Goal: Task Accomplishment & Management: Manage account settings

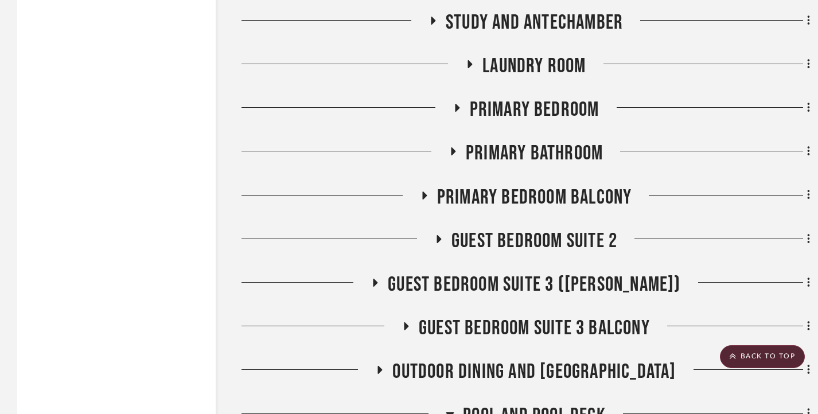
scroll to position [2513, 0]
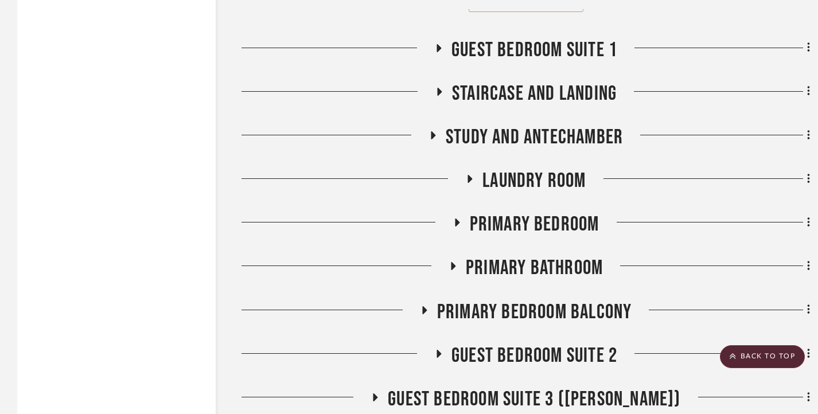
click at [439, 54] on fa-icon at bounding box center [438, 52] width 9 height 17
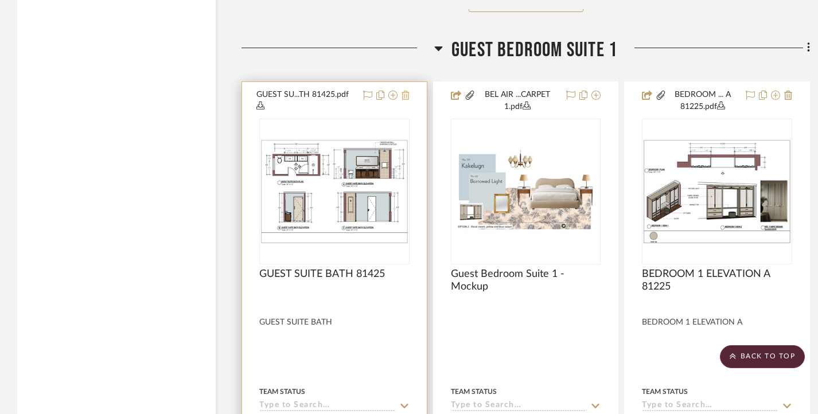
click at [405, 95] on icon at bounding box center [405, 95] width 8 height 9
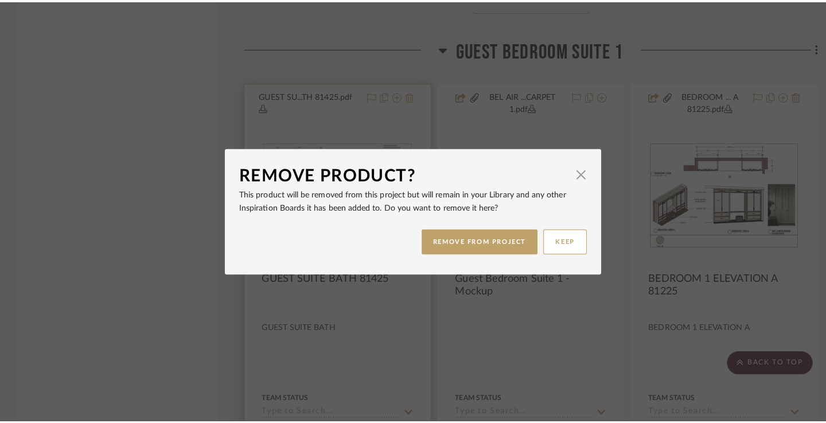
scroll to position [0, 0]
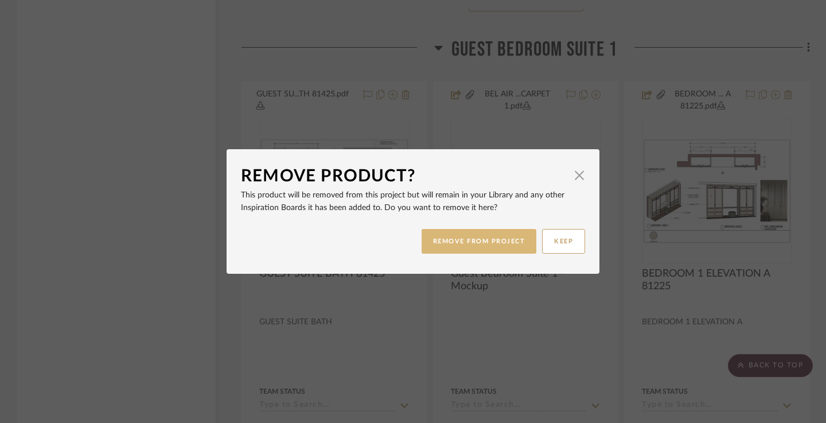
click at [478, 240] on button "REMOVE FROM PROJECT" at bounding box center [478, 241] width 115 height 25
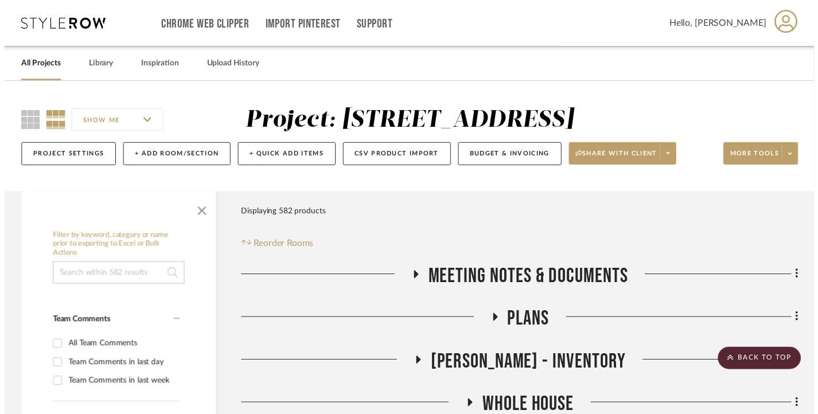
scroll to position [2513, 0]
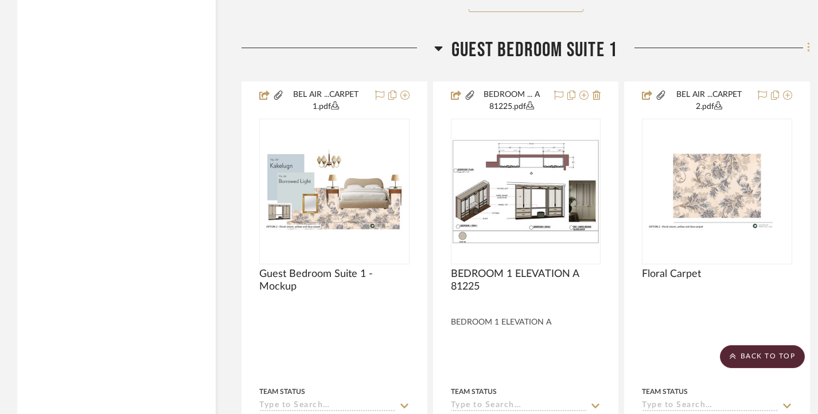
click at [807, 50] on icon at bounding box center [808, 48] width 2 height 10
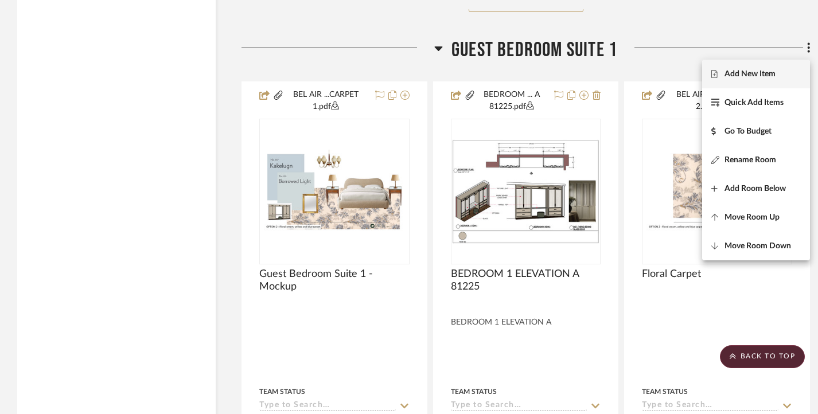
click at [748, 74] on span "Add New Item" at bounding box center [749, 74] width 51 height 10
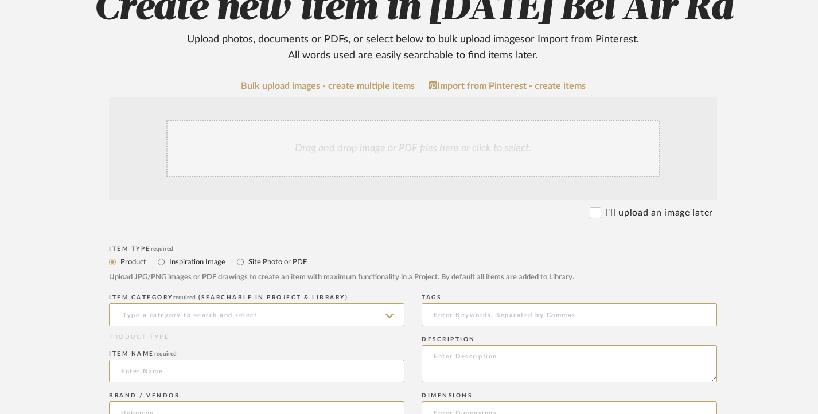
scroll to position [172, 0]
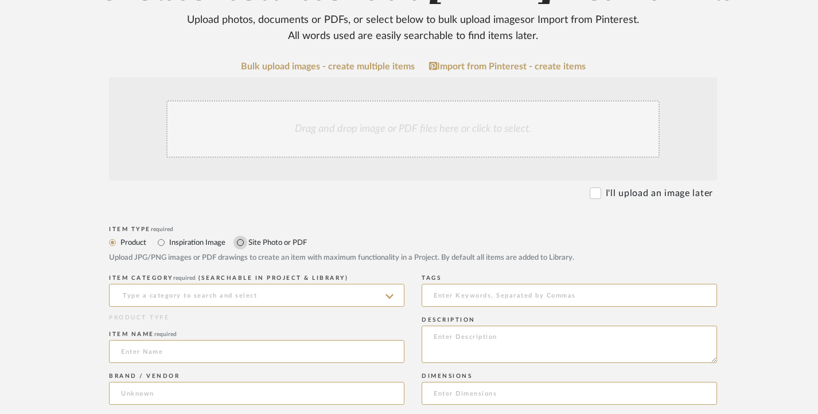
click at [239, 242] on input "Site Photo or PDF" at bounding box center [240, 243] width 14 height 14
radio input "true"
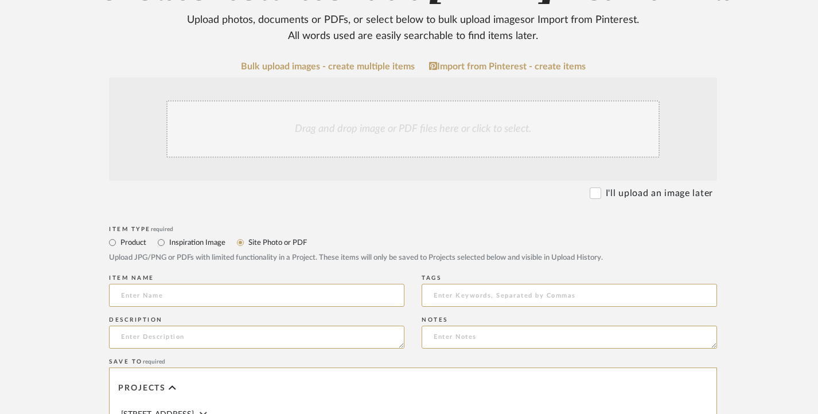
click at [322, 124] on div "Drag and drop image or PDF files here or click to select." at bounding box center [412, 128] width 493 height 57
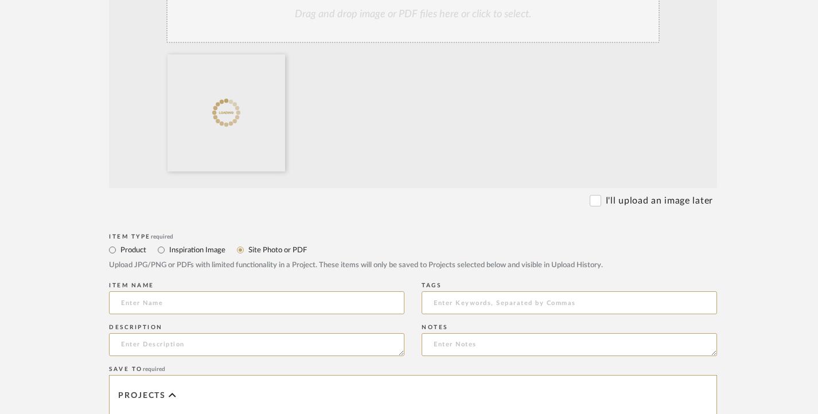
scroll to position [344, 0]
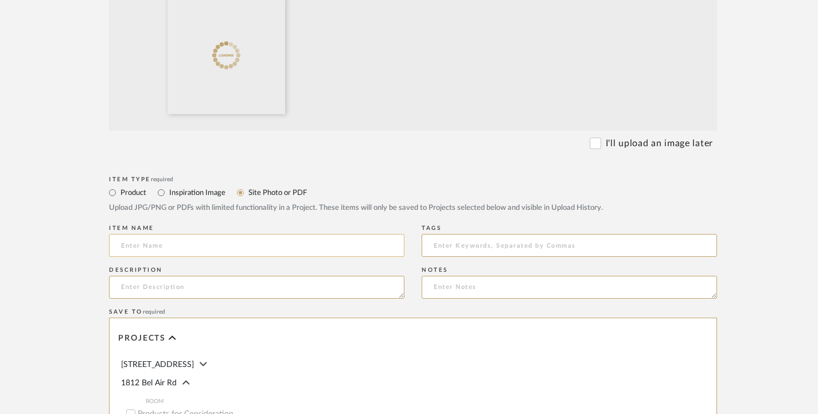
click at [311, 245] on input at bounding box center [256, 245] width 295 height 23
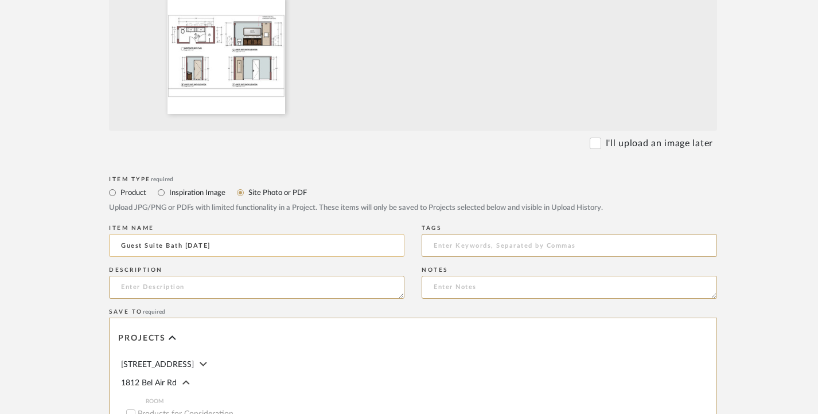
click at [197, 243] on input "Guest Suite Bath [DATE]" at bounding box center [256, 245] width 295 height 23
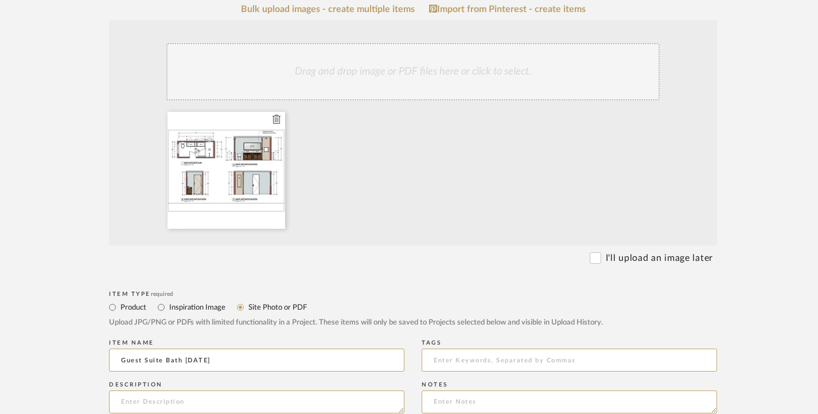
scroll to position [287, 0]
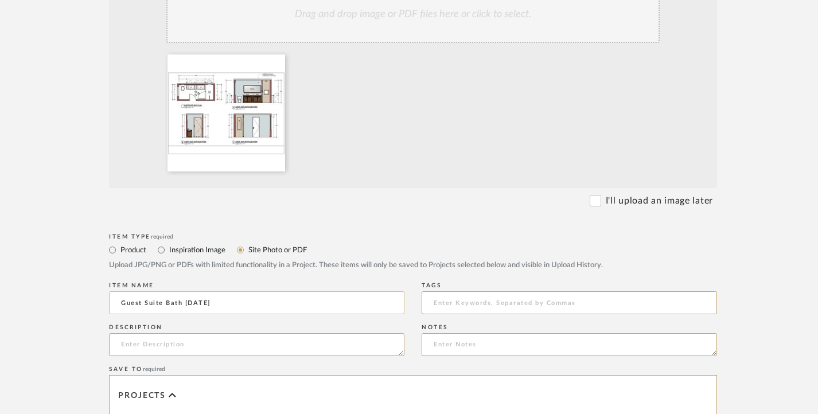
click at [223, 293] on input "Guest Suite Bath [DATE]" at bounding box center [256, 302] width 295 height 23
click at [196, 301] on input "Guest Suite Bath [DATE]" at bounding box center [256, 302] width 295 height 23
click at [275, 63] on icon at bounding box center [276, 61] width 8 height 9
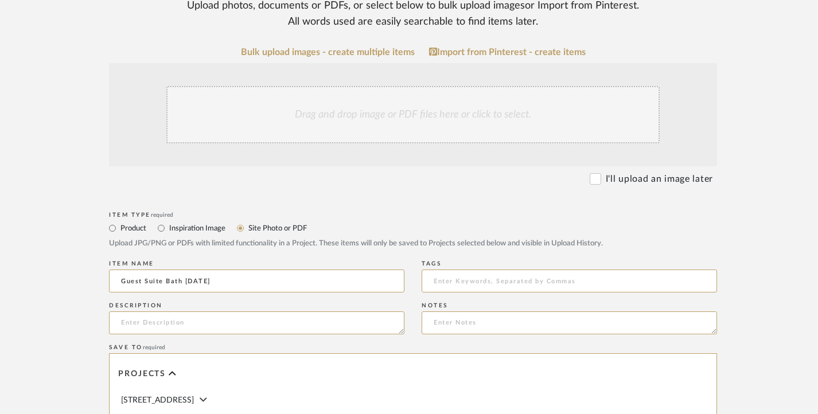
scroll to position [172, 0]
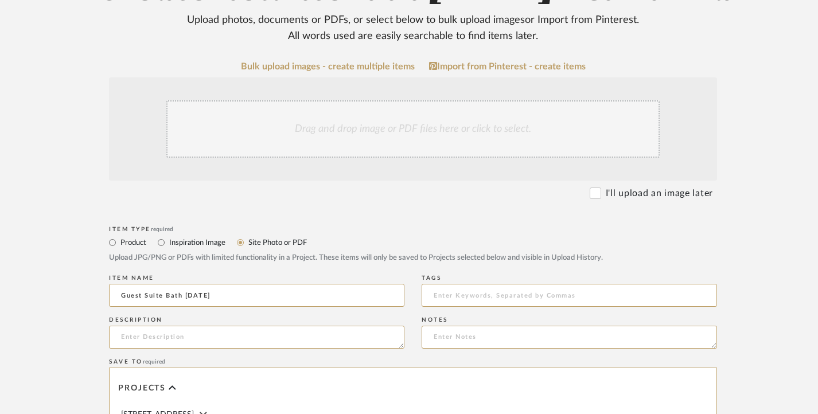
type input "Guest Suite Bath [DATE]"
click at [386, 129] on div "Drag and drop image or PDF files here or click to select." at bounding box center [412, 128] width 493 height 57
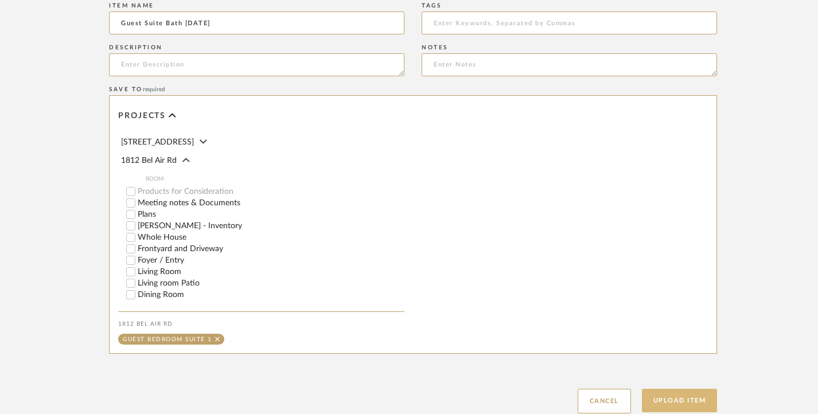
scroll to position [647, 0]
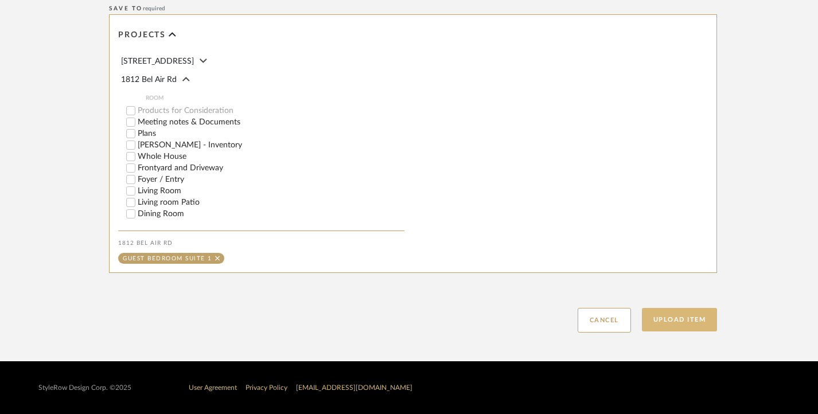
click at [676, 319] on button "Upload Item" at bounding box center [680, 320] width 76 height 24
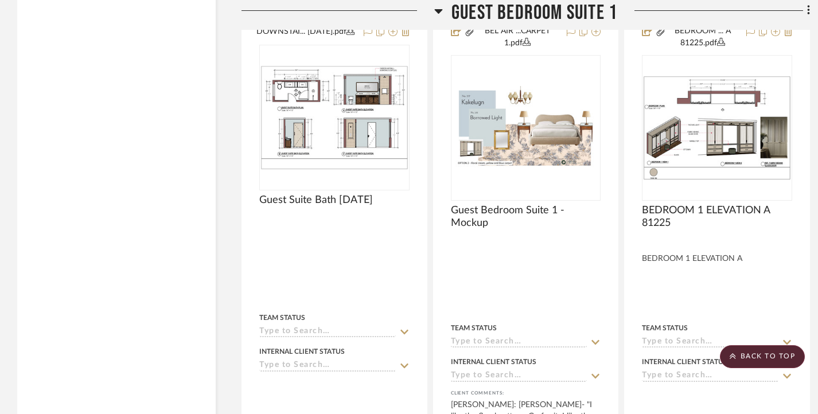
scroll to position [2577, 0]
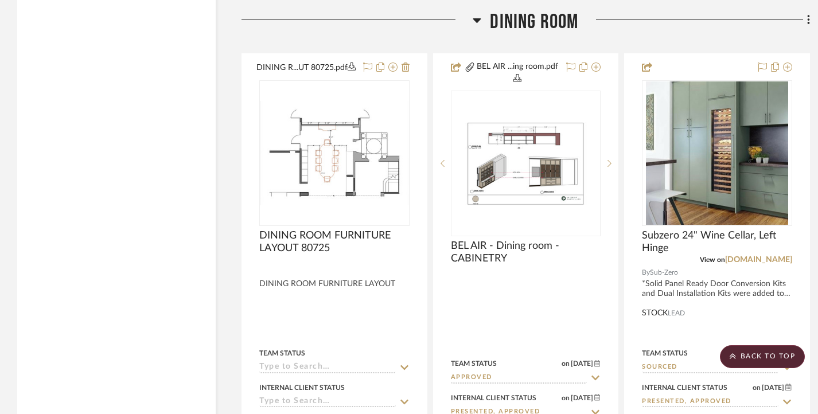
scroll to position [9690, 0]
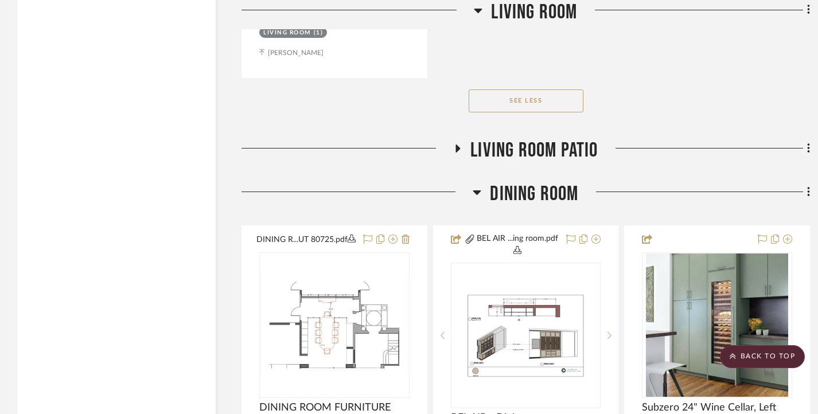
click at [458, 161] on h3 "Living room Patio" at bounding box center [525, 150] width 144 height 25
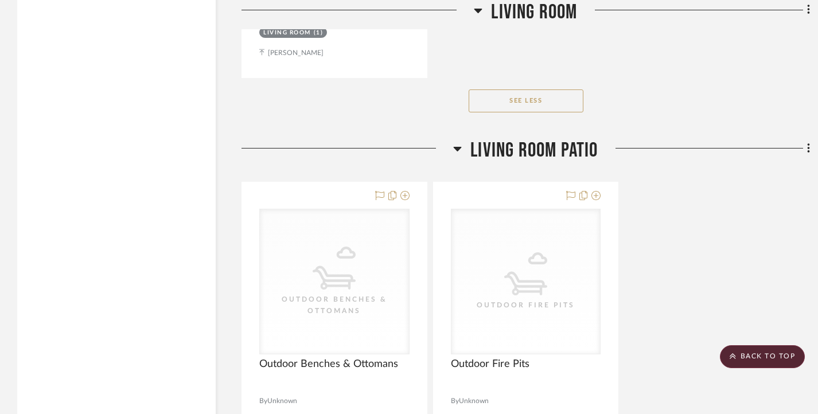
click at [458, 161] on h3 "Living room Patio" at bounding box center [525, 150] width 144 height 25
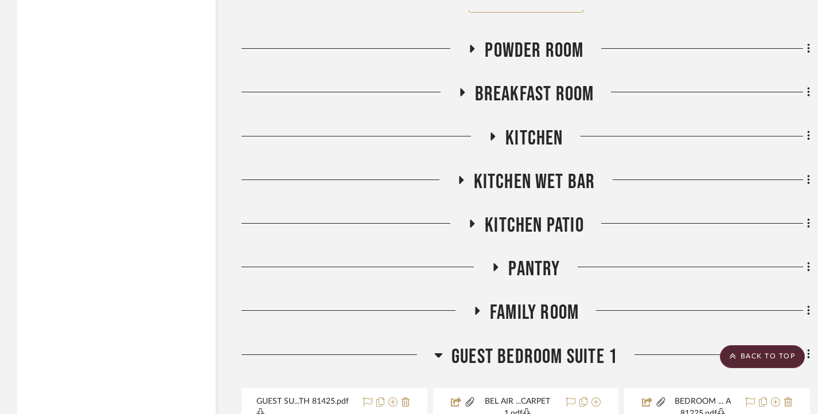
scroll to position [11411, 0]
